Goal: Transaction & Acquisition: Purchase product/service

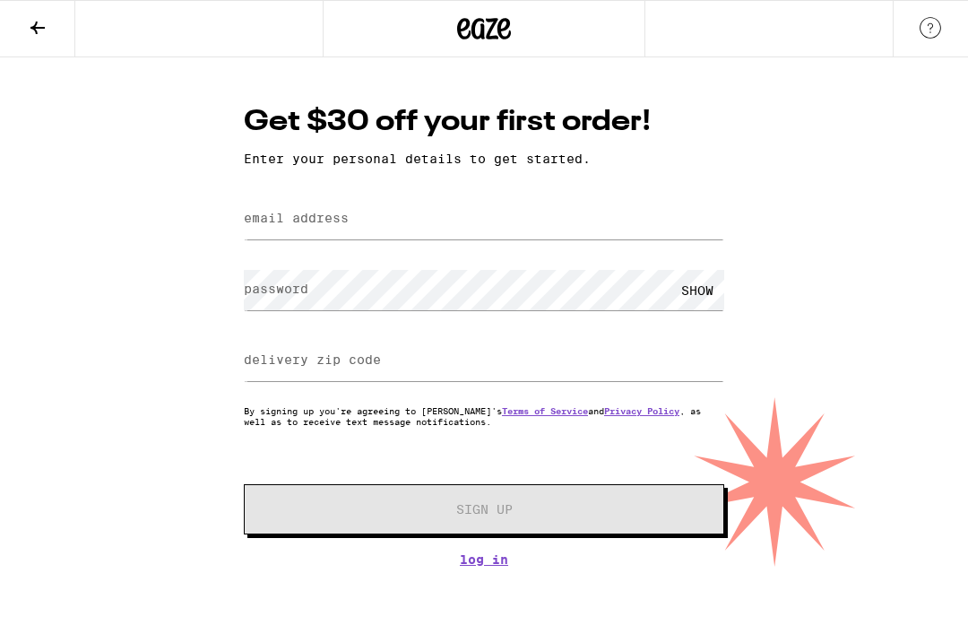
click at [929, 21] on img at bounding box center [931, 28] width 22 height 22
click at [21, 21] on button at bounding box center [37, 29] width 75 height 56
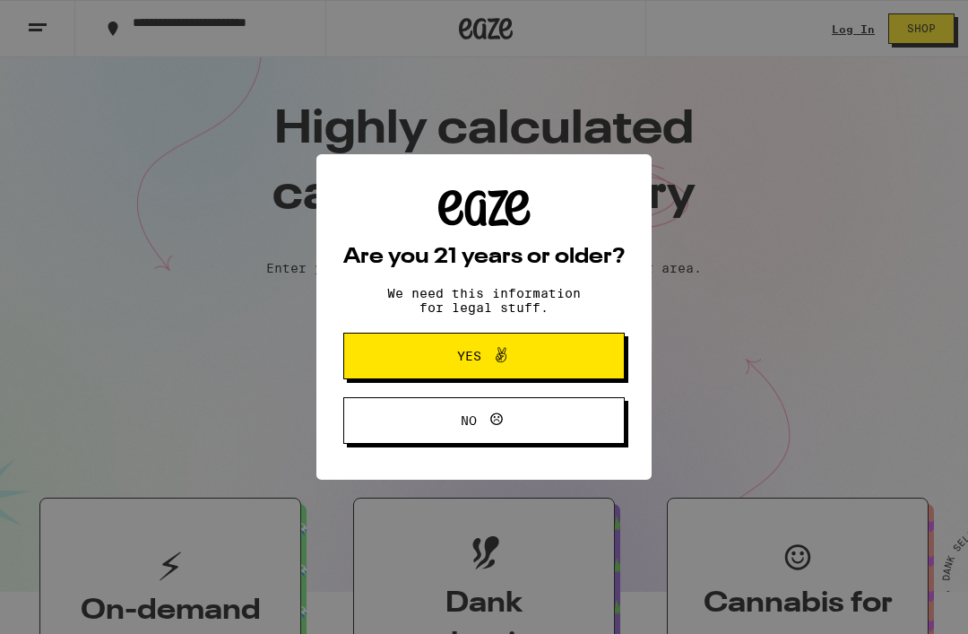
click at [39, 30] on div "Are you 21 years or older? We need this information for legal stuff. Yes No" at bounding box center [484, 317] width 968 height 634
click at [533, 345] on button "Yes" at bounding box center [484, 356] width 282 height 47
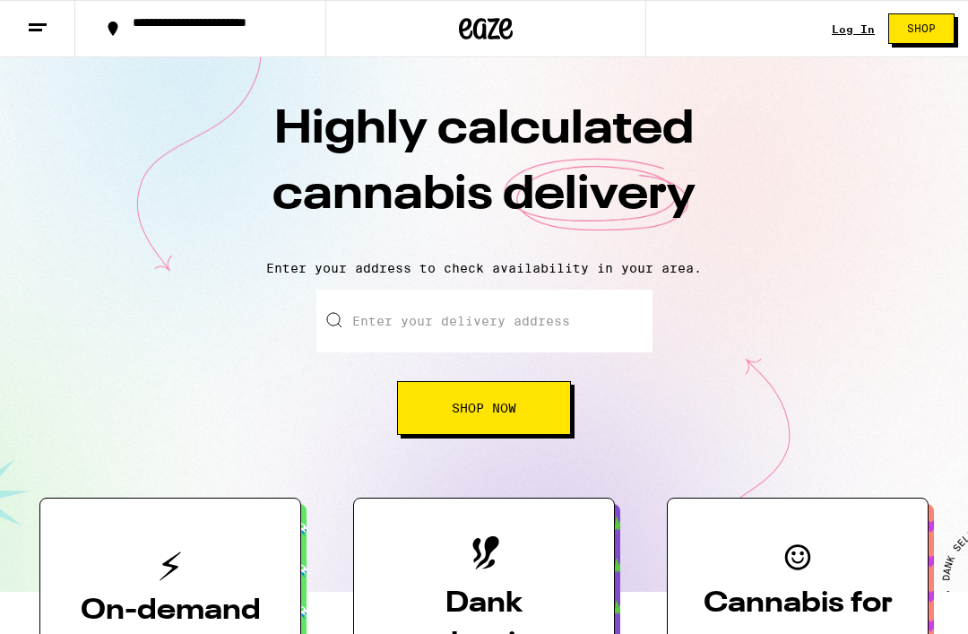
click at [38, 30] on line at bounding box center [35, 30] width 13 height 0
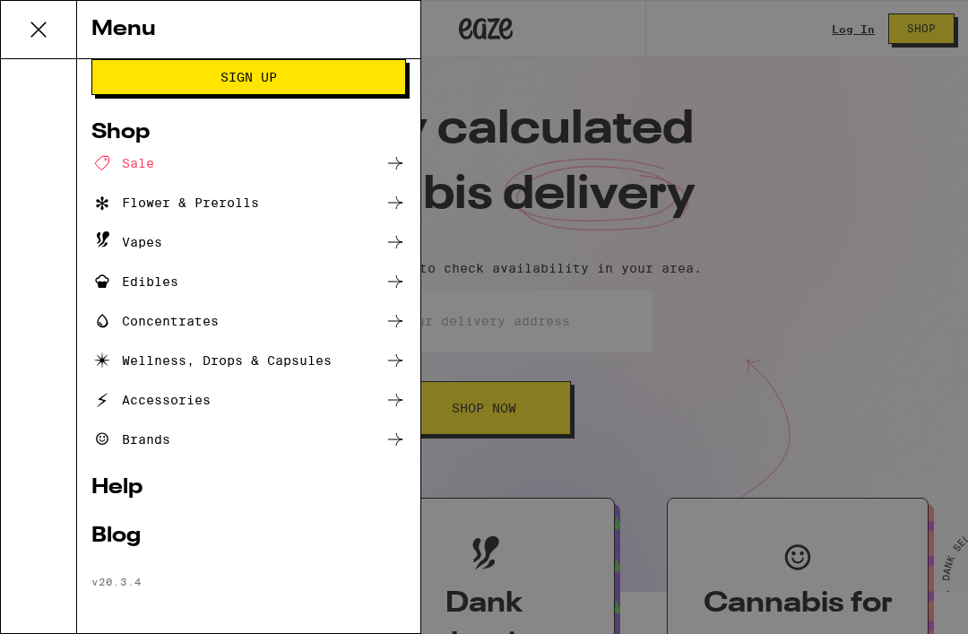
scroll to position [71, 0]
click at [401, 204] on icon at bounding box center [396, 203] width 22 height 22
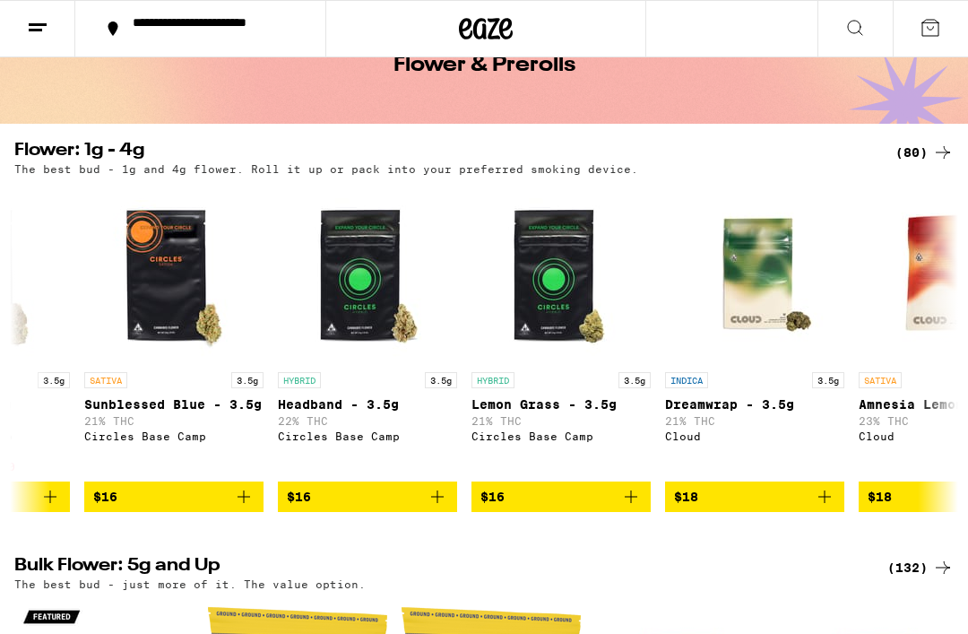
scroll to position [0, 1667]
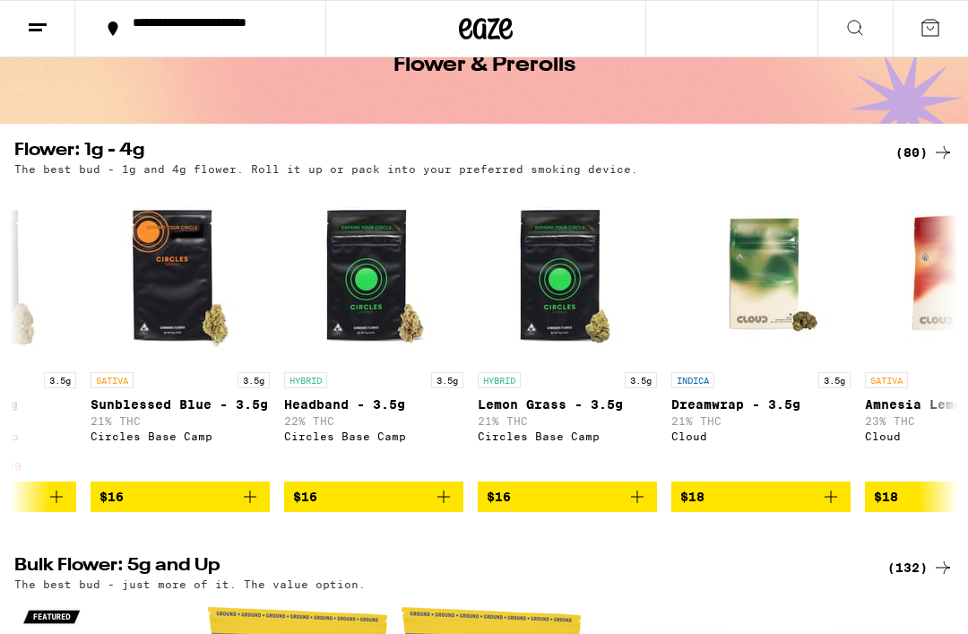
click at [173, 248] on img "Open page for Sunblessed Blue - 3.5g from Circles Base Camp" at bounding box center [180, 273] width 179 height 179
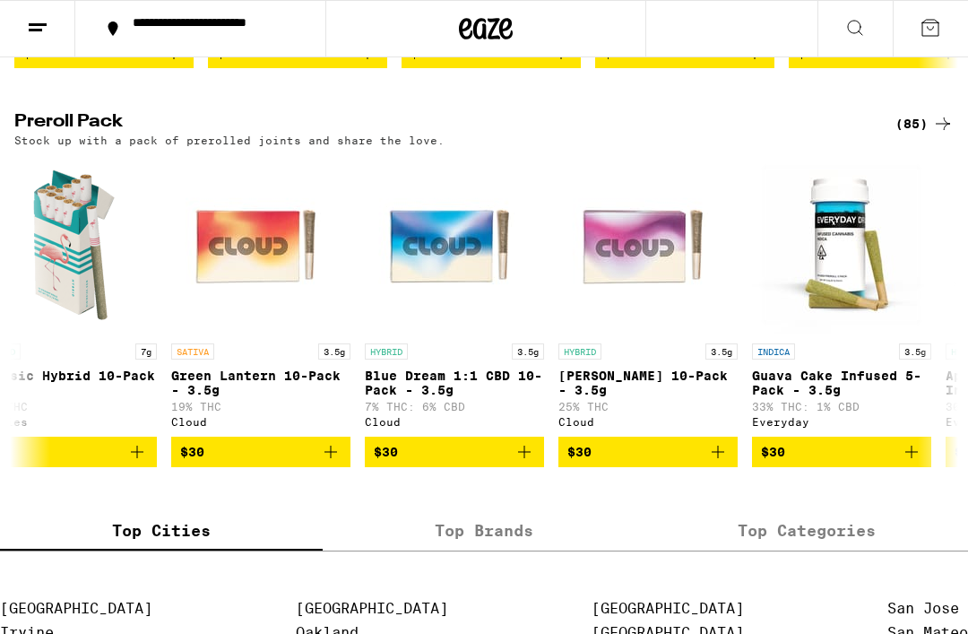
scroll to position [0, 3903]
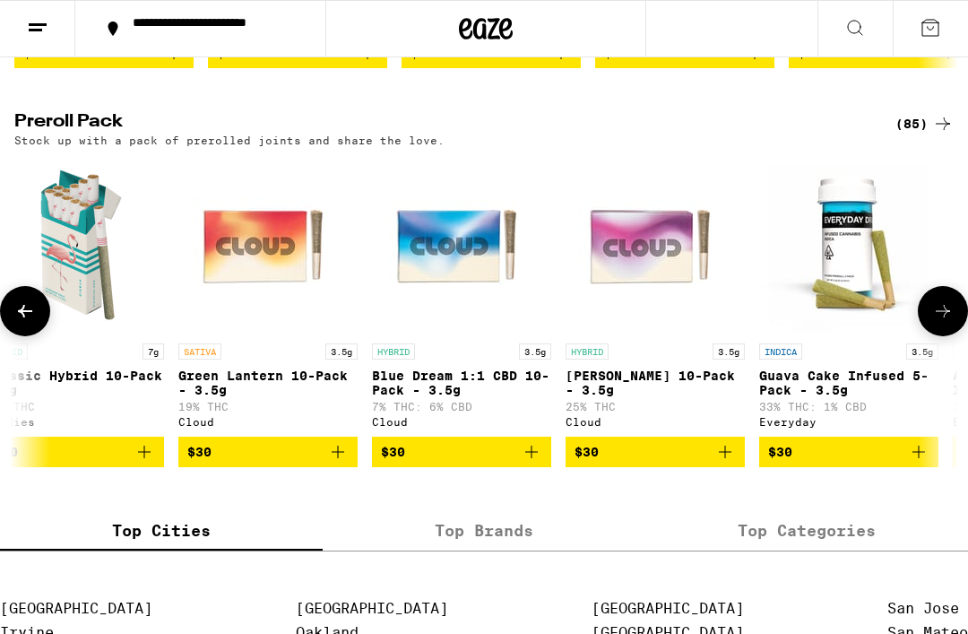
click at [462, 289] on img "Open page for Blue Dream 1:1 CBD 10-Pack - 3.5g from Cloud" at bounding box center [461, 244] width 179 height 179
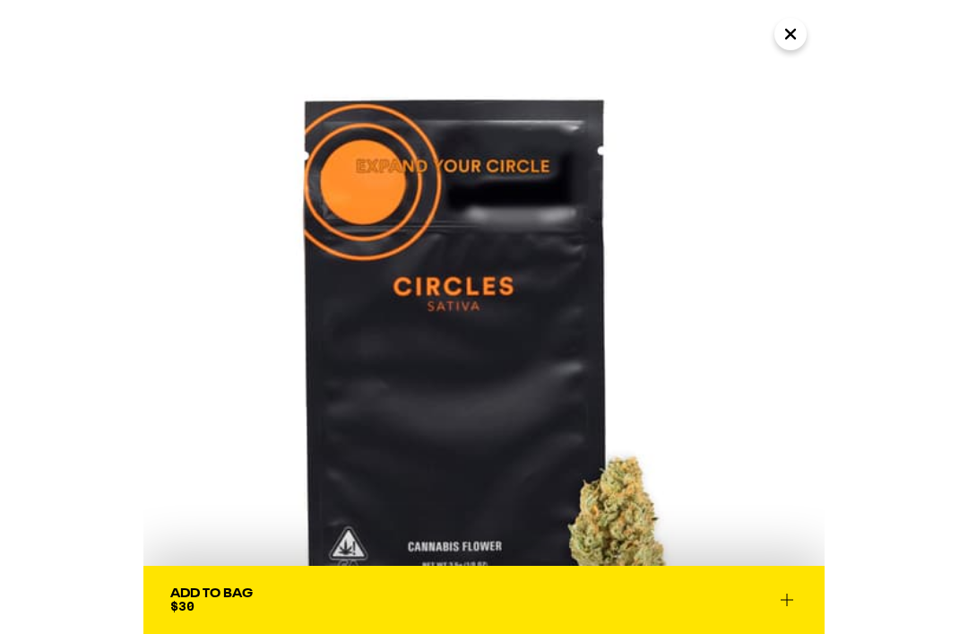
scroll to position [1352, 0]
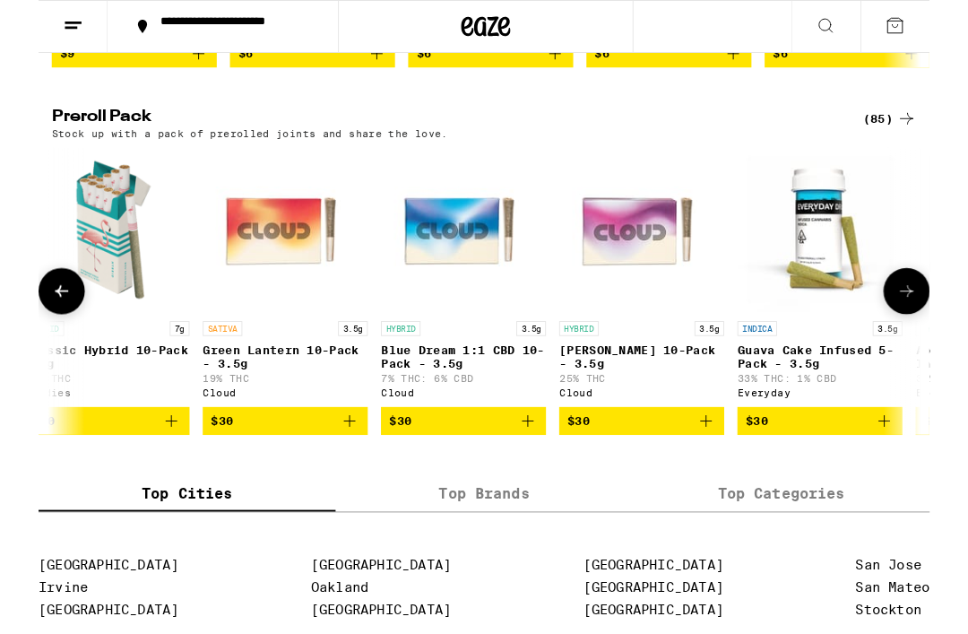
scroll to position [1344, 0]
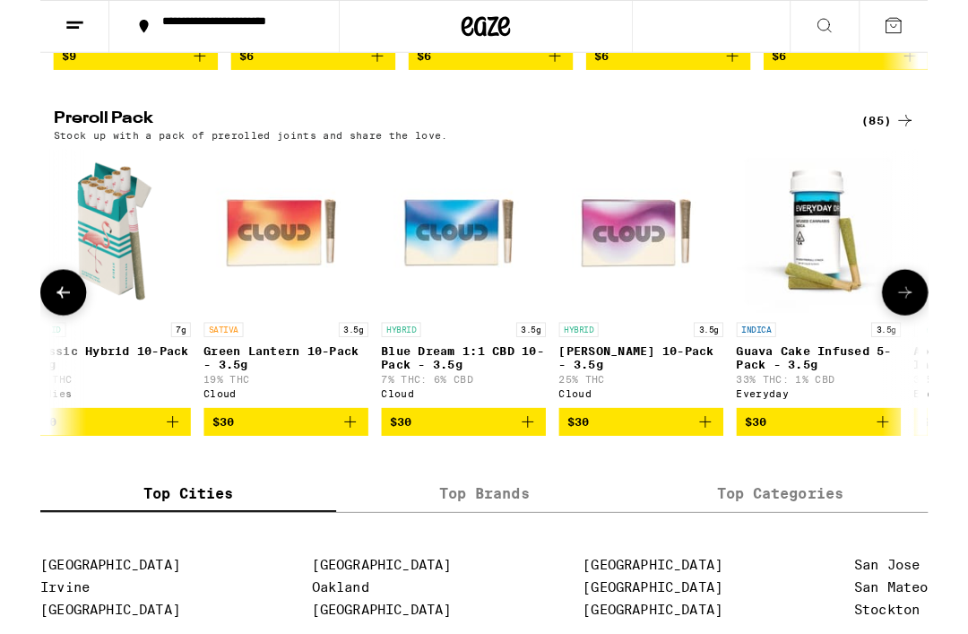
click at [438, 405] on p "Blue Dream 1:1 CBD 10-Pack - 3.5g" at bounding box center [461, 391] width 179 height 29
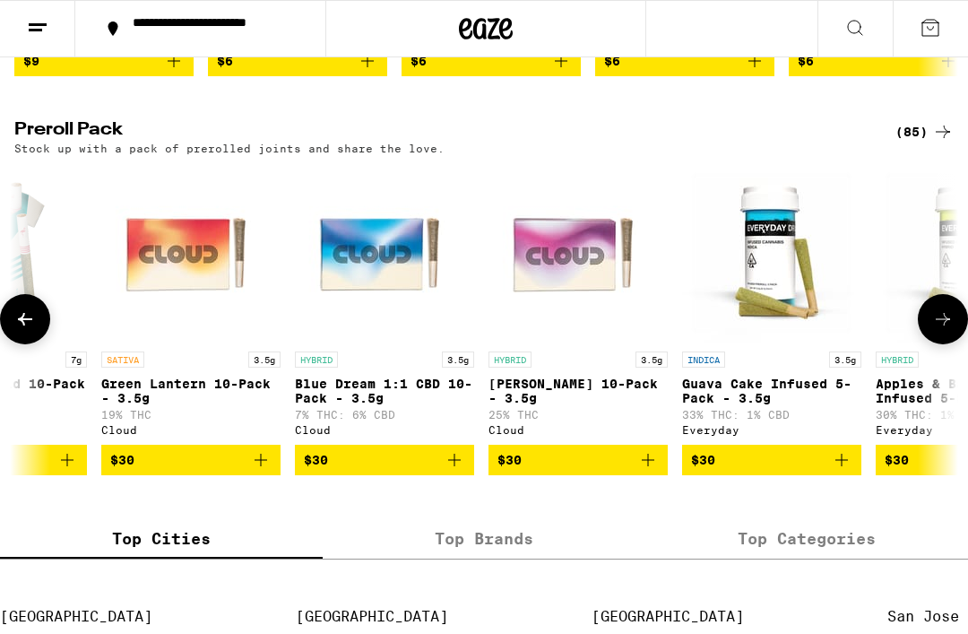
scroll to position [0, 3981]
click at [348, 311] on img "Open page for Blue Dream 1:1 CBD 10-Pack - 3.5g from Cloud" at bounding box center [383, 252] width 179 height 179
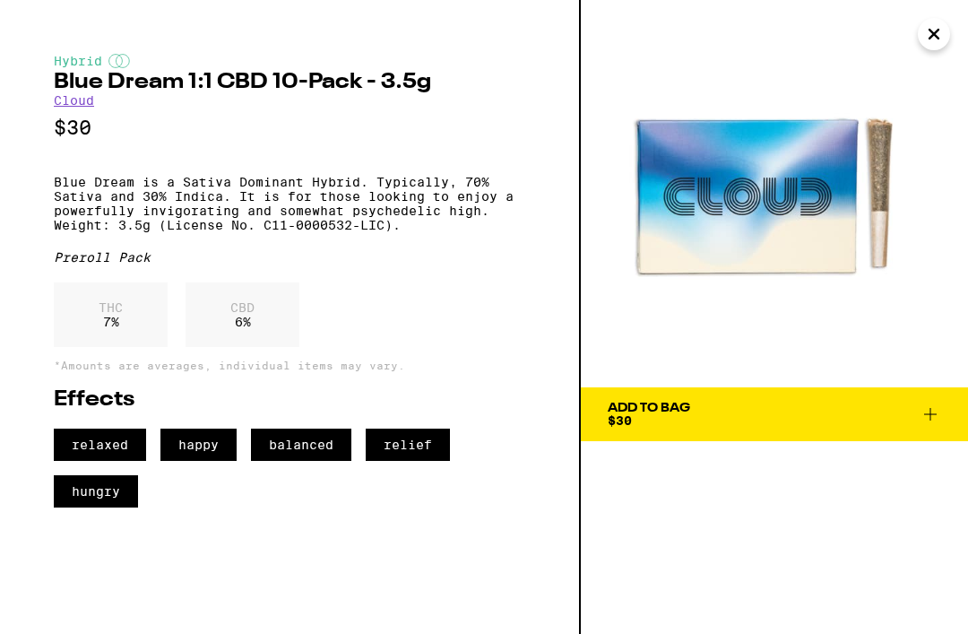
click at [812, 210] on img at bounding box center [774, 193] width 387 height 387
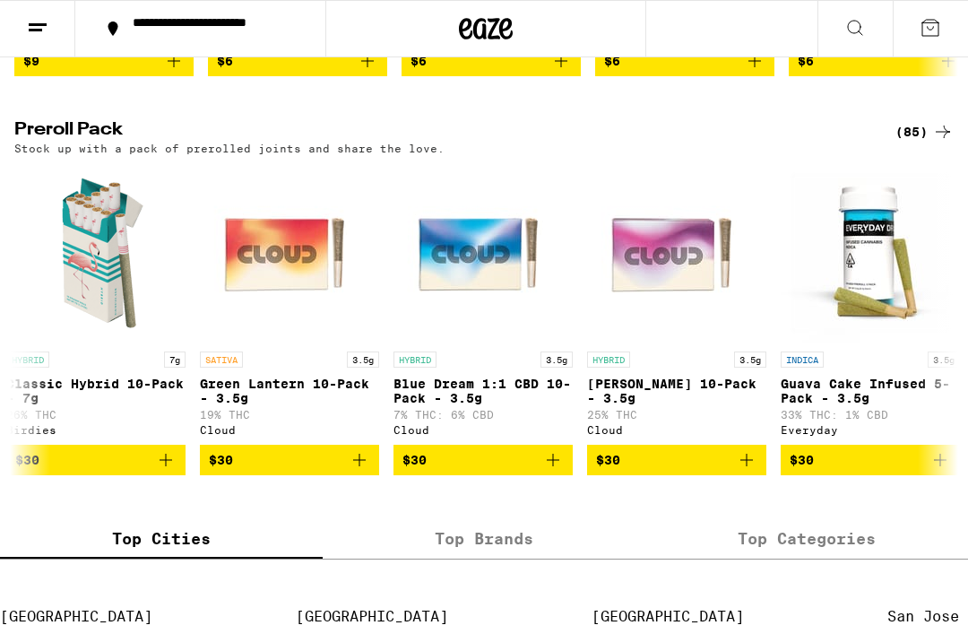
scroll to position [0, 3880]
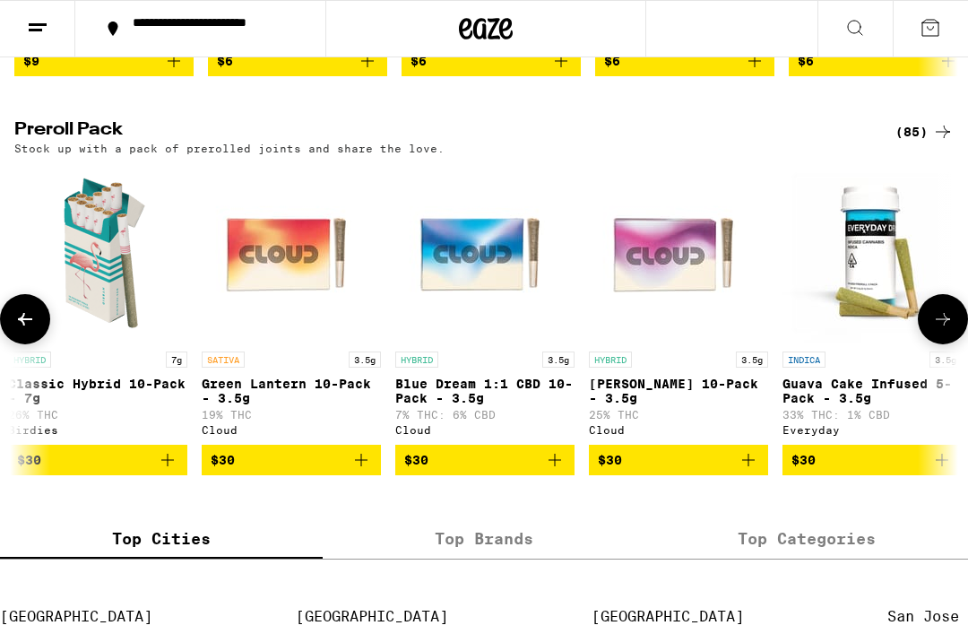
click at [445, 281] on img "Open page for Blue Dream 1:1 CBD 10-Pack - 3.5g from Cloud" at bounding box center [484, 252] width 179 height 179
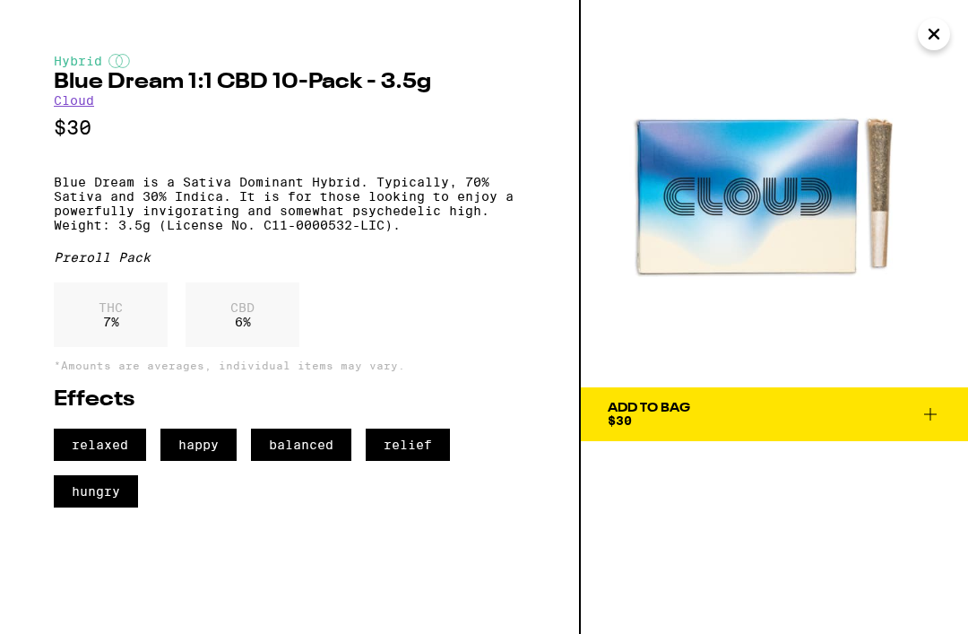
click at [95, 508] on span "hungry" at bounding box center [96, 491] width 84 height 32
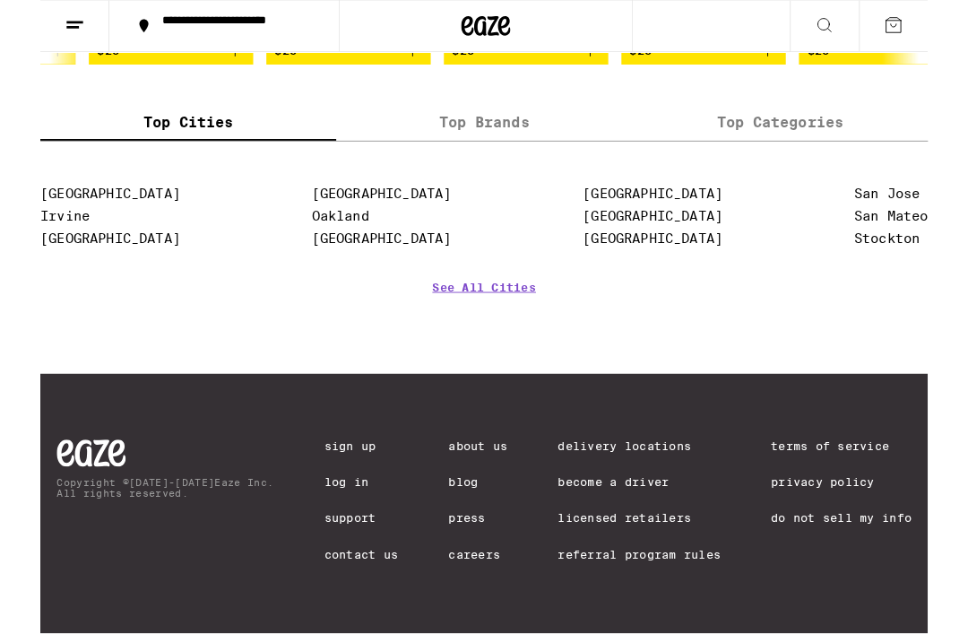
scroll to position [1811, 0]
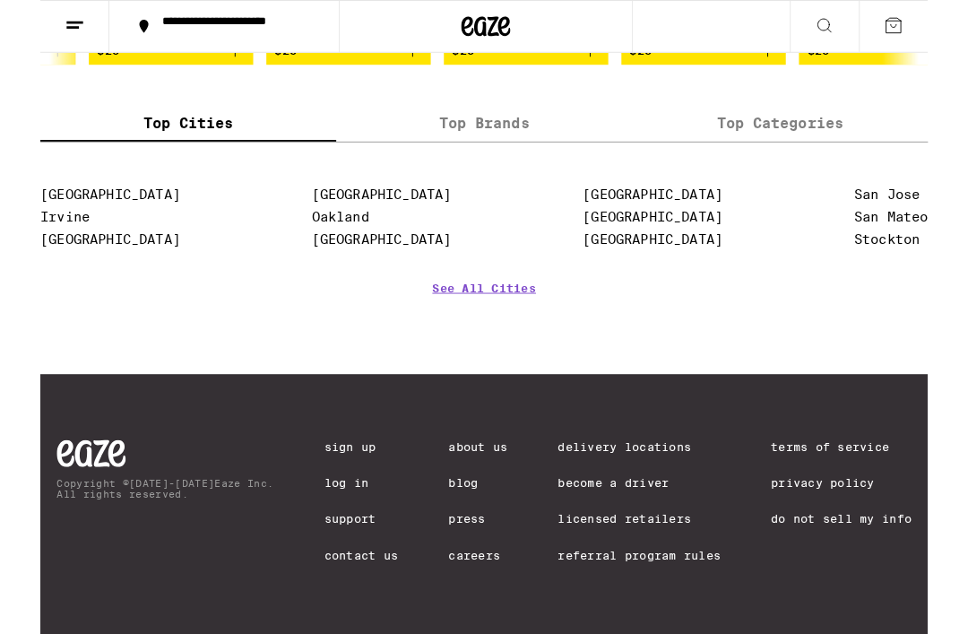
click at [877, 487] on link "Terms of Service" at bounding box center [873, 487] width 153 height 14
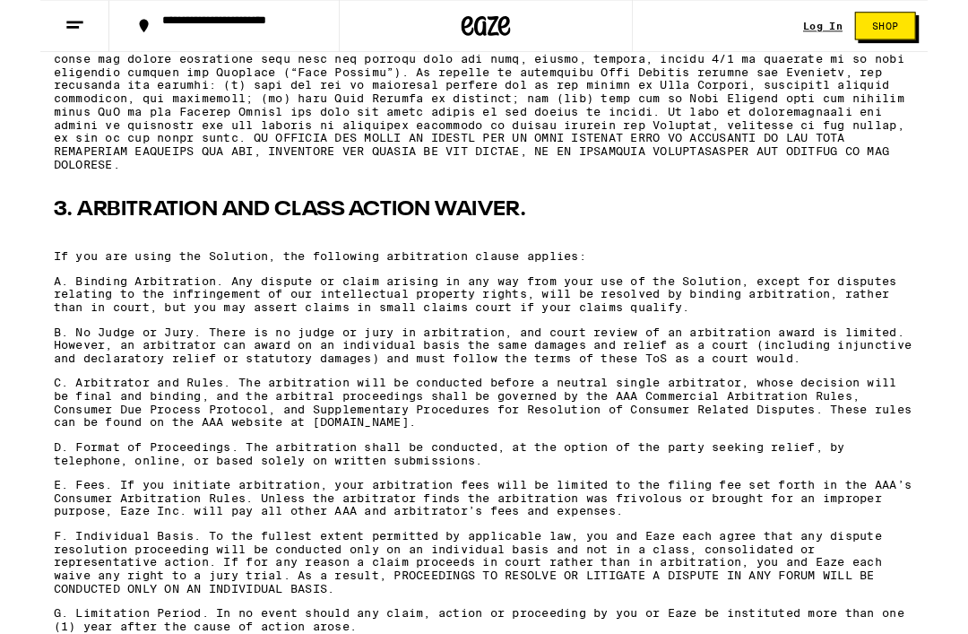
scroll to position [1868, 0]
click at [913, 33] on span "Shop" at bounding box center [921, 28] width 29 height 11
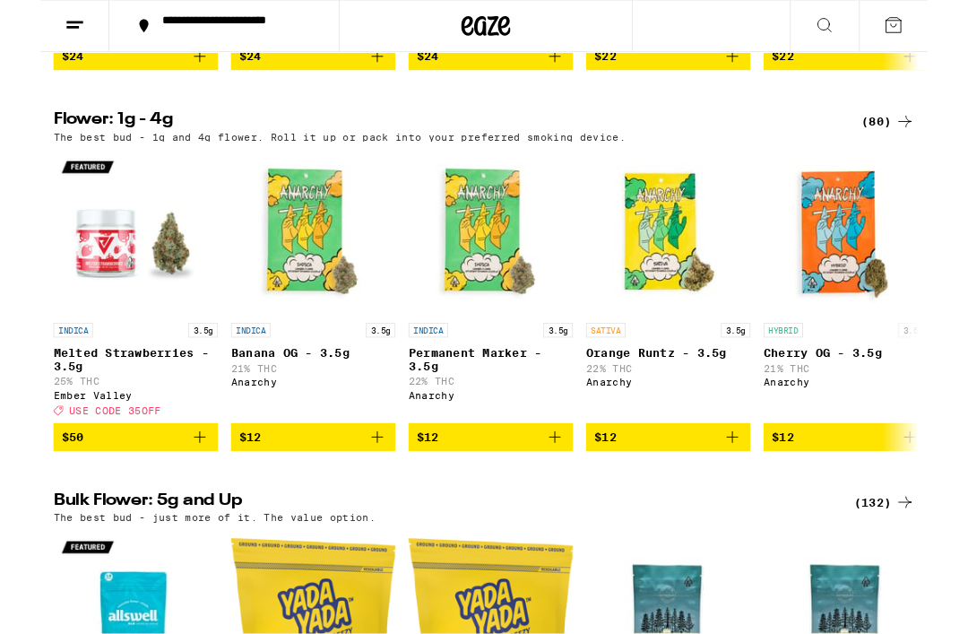
scroll to position [1397, 0]
